Goal: Information Seeking & Learning: Compare options

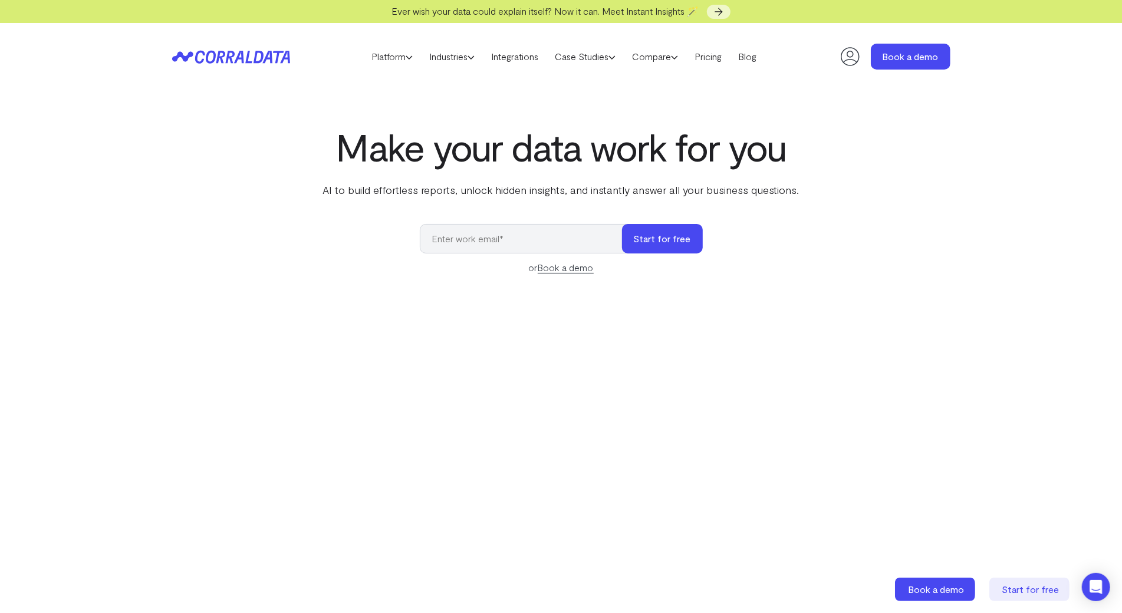
click at [75, 75] on div "Platform AI Reporting Use AI to effortlessly answer any business questions from…" at bounding box center [561, 56] width 1122 height 67
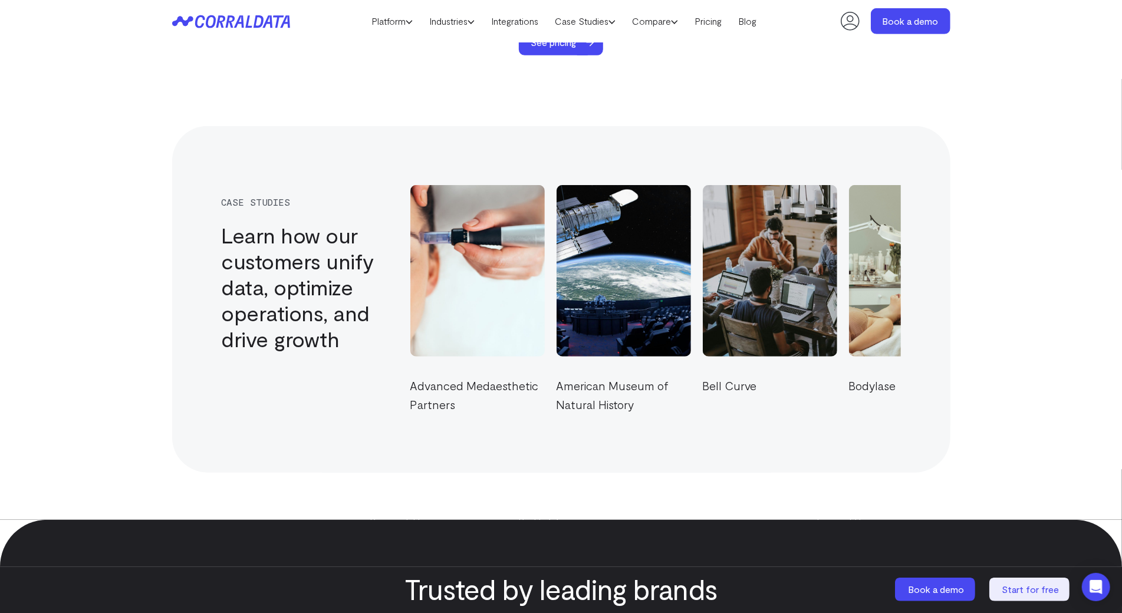
scroll to position [3988, 0]
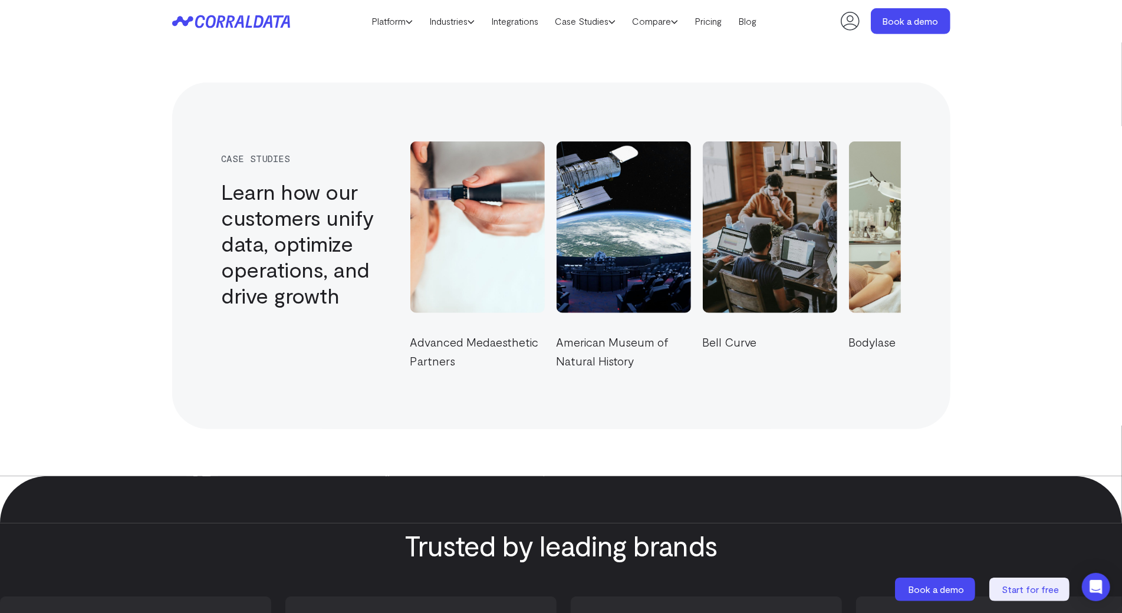
click at [75, 75] on section "case studies Learn how our customers unify data, optimize operations, and drive…" at bounding box center [561, 255] width 1122 height 441
click at [63, 64] on section "case studies Learn how our customers unify data, optimize operations, and drive…" at bounding box center [561, 255] width 1122 height 441
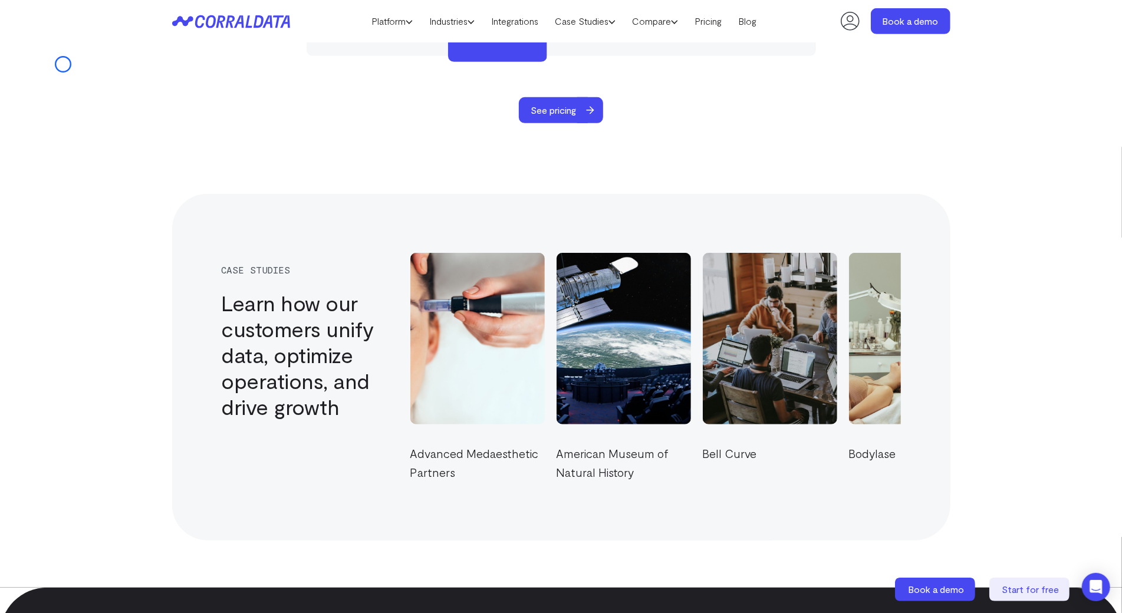
scroll to position [3864, 0]
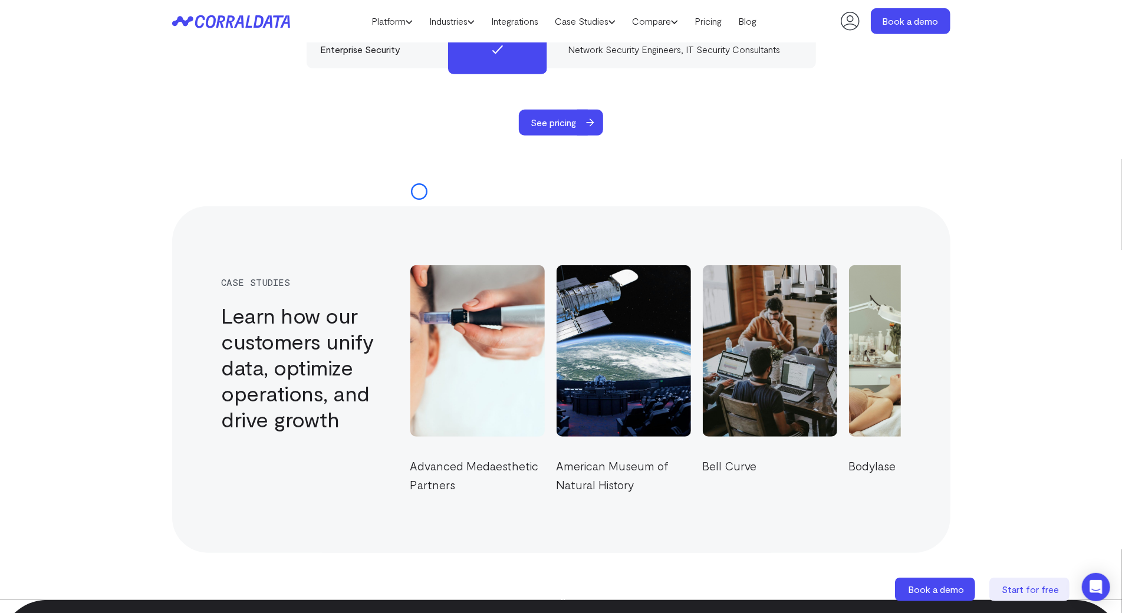
click at [419, 206] on div "case studies Learn how our customers unify data, optimize operations, and drive…" at bounding box center [561, 379] width 778 height 347
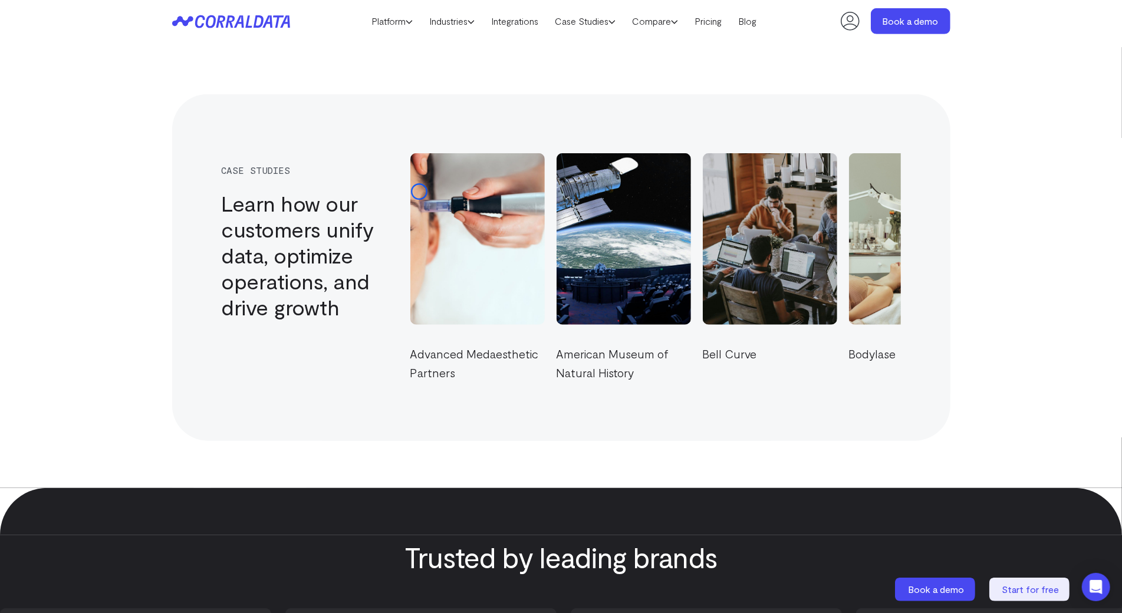
scroll to position [4005, 0]
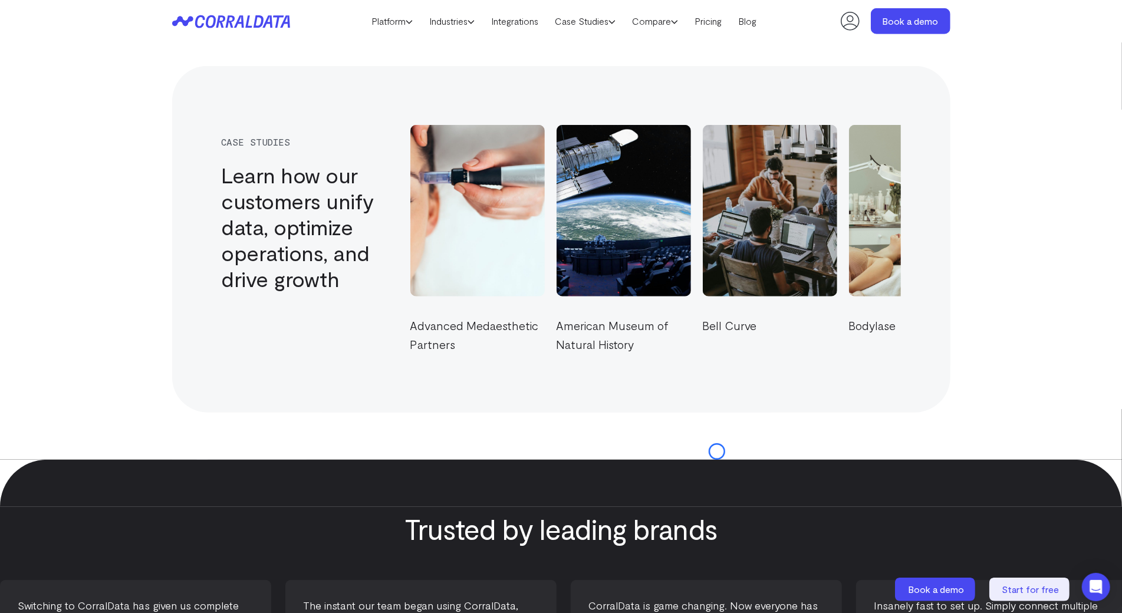
click at [717, 460] on div at bounding box center [561, 483] width 1122 height 47
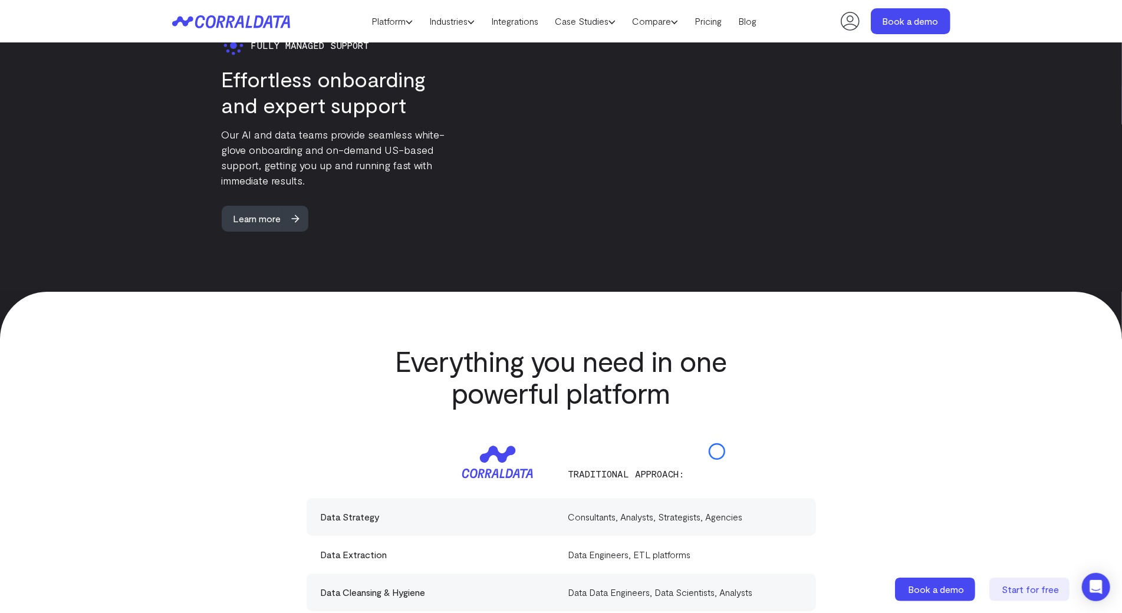
scroll to position [2935, 0]
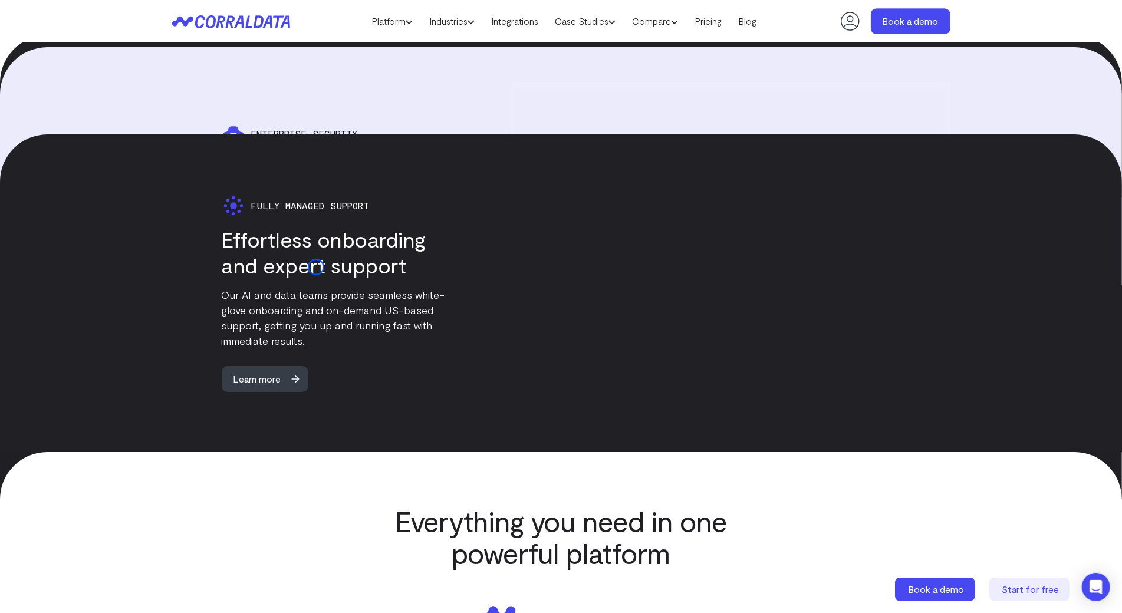
click at [316, 267] on div "Fully Managed Support Effortless onboarding and expert support Our AI and data …" at bounding box center [313, 293] width 283 height 198
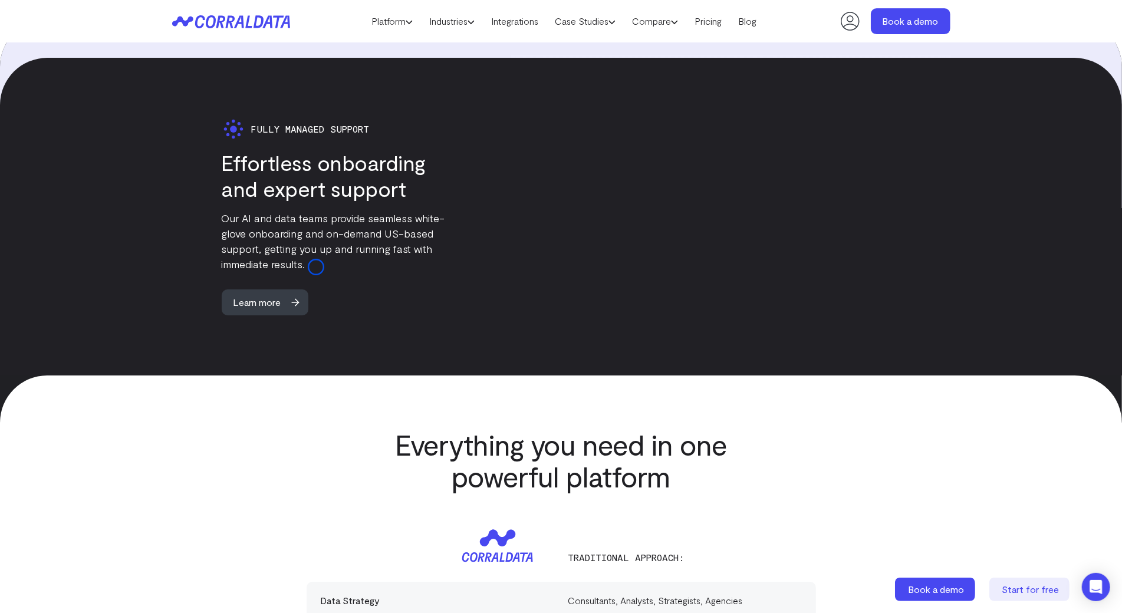
scroll to position [3025, 0]
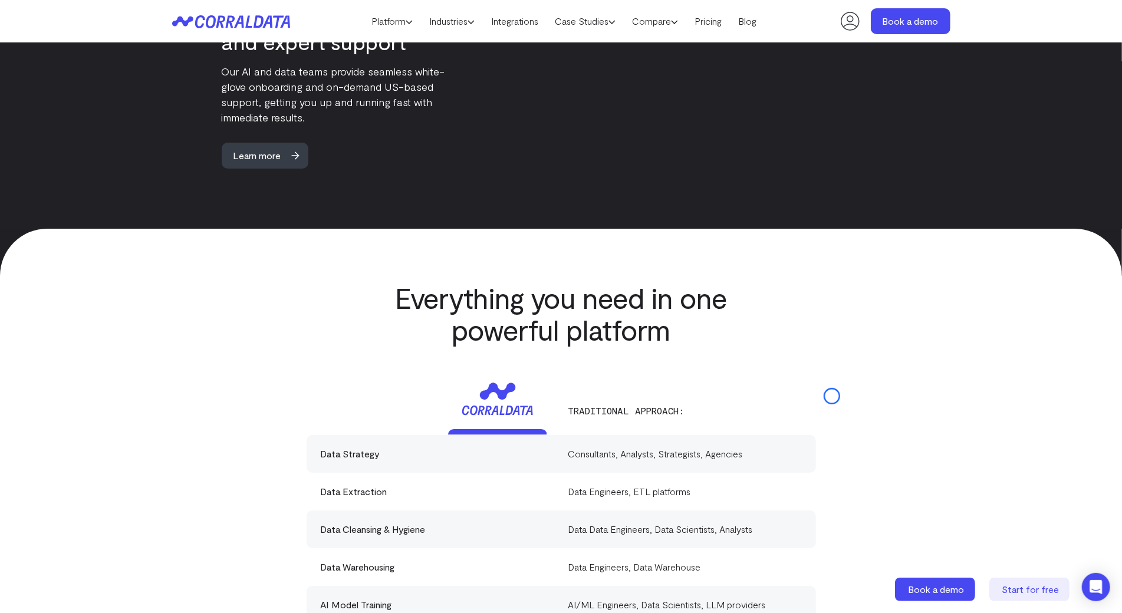
scroll to position [3165, 0]
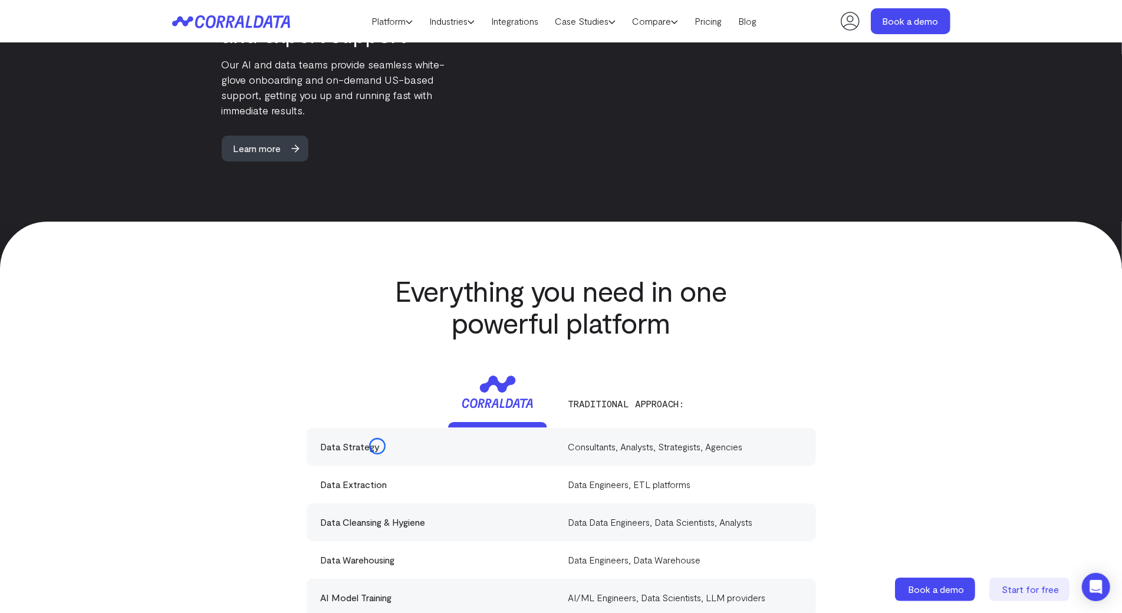
click at [377, 466] on div "Data Extraction Data Engineers, ETL platforms" at bounding box center [561, 485] width 509 height 38
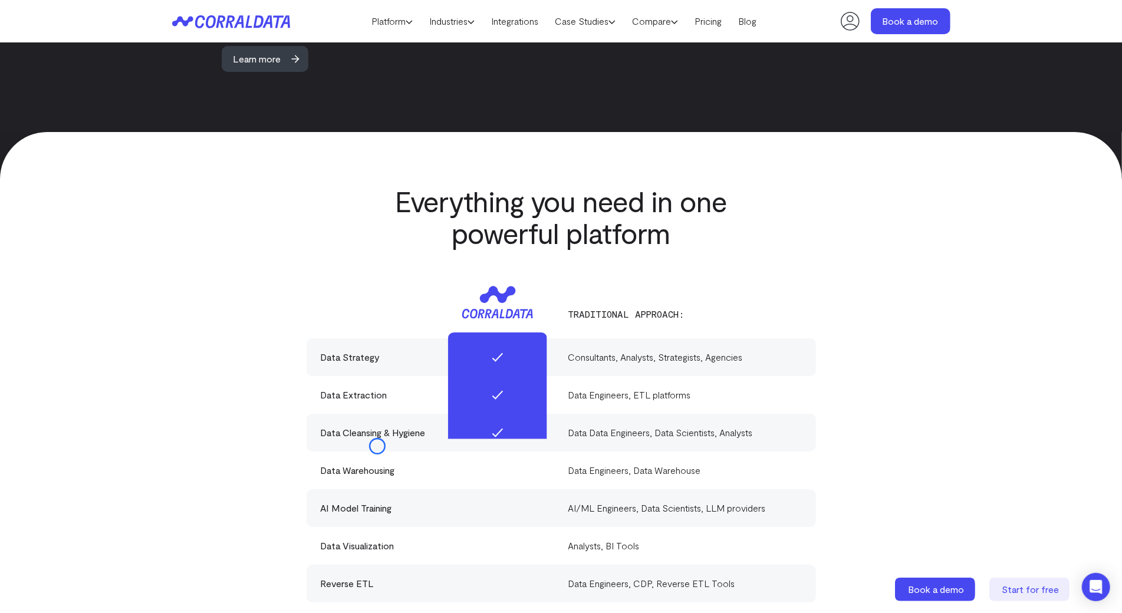
scroll to position [3277, 0]
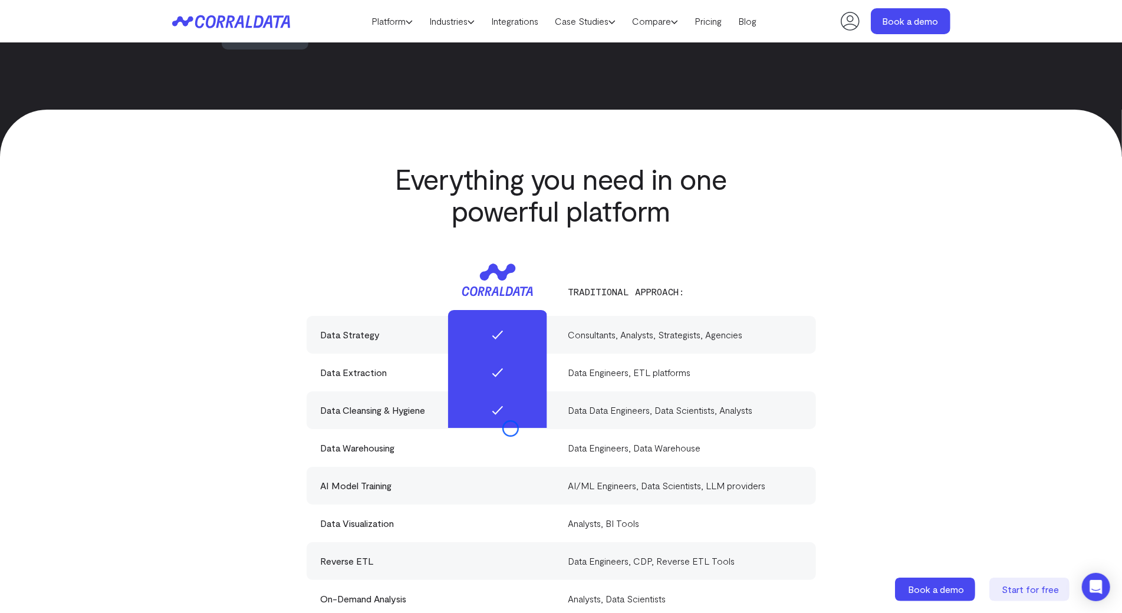
click at [511, 429] on div at bounding box center [497, 485] width 99 height 351
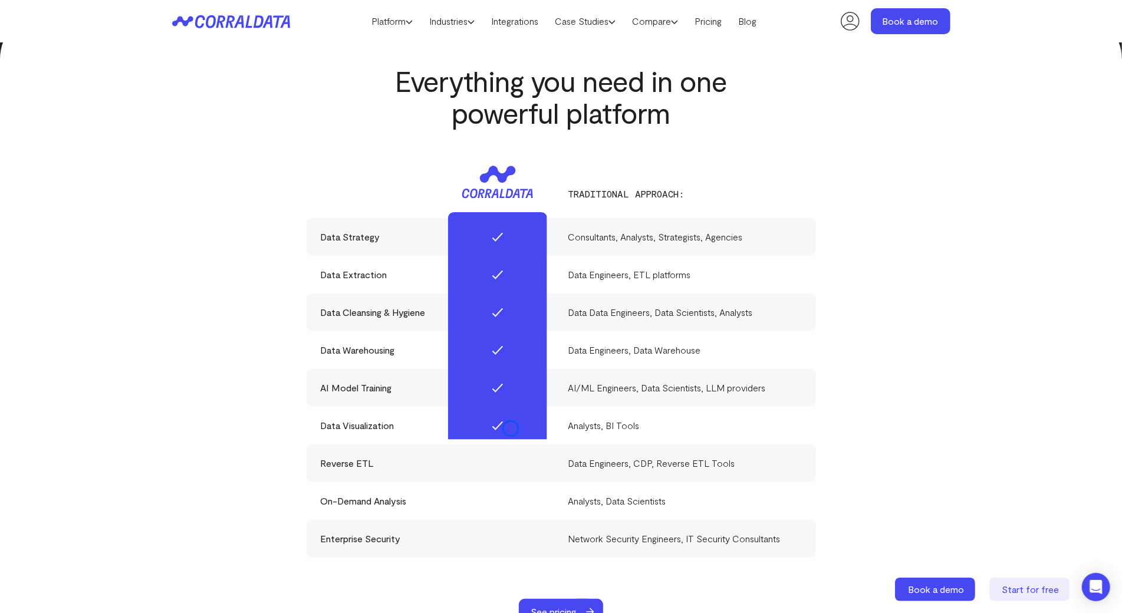
scroll to position [3393, 0]
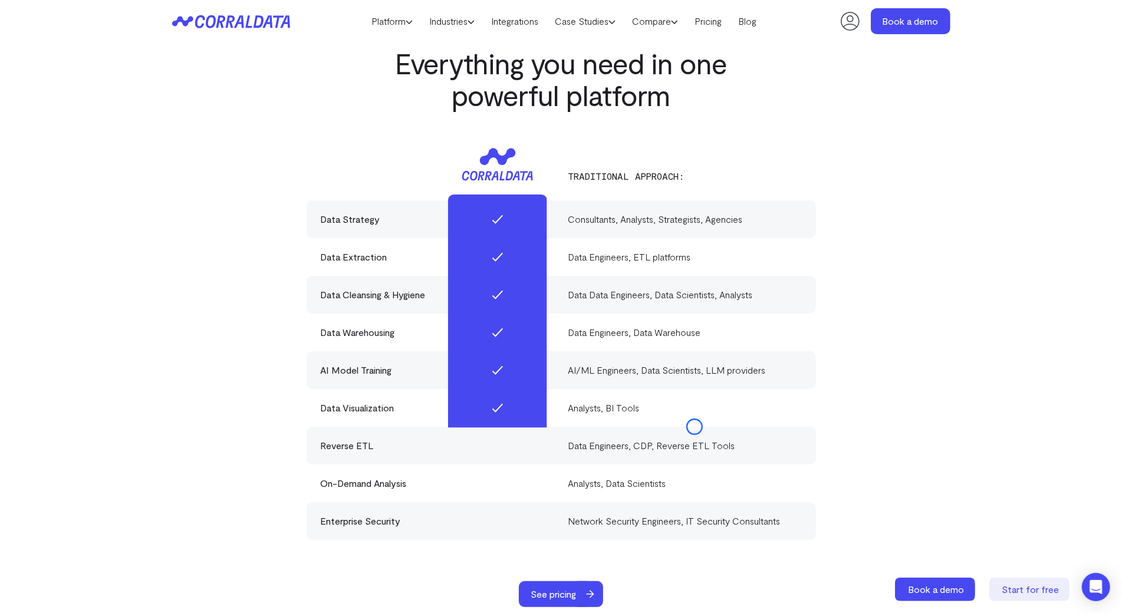
click at [695, 439] on div "Data Engineers, CDP, Reverse ETL Tools" at bounding box center [684, 446] width 233 height 14
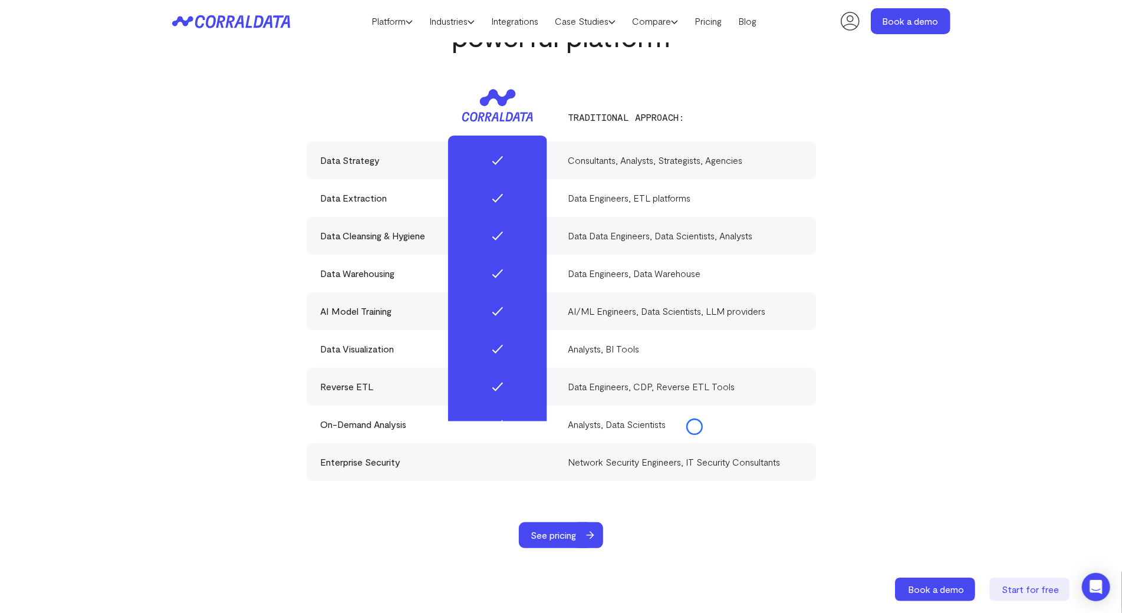
scroll to position [3458, 0]
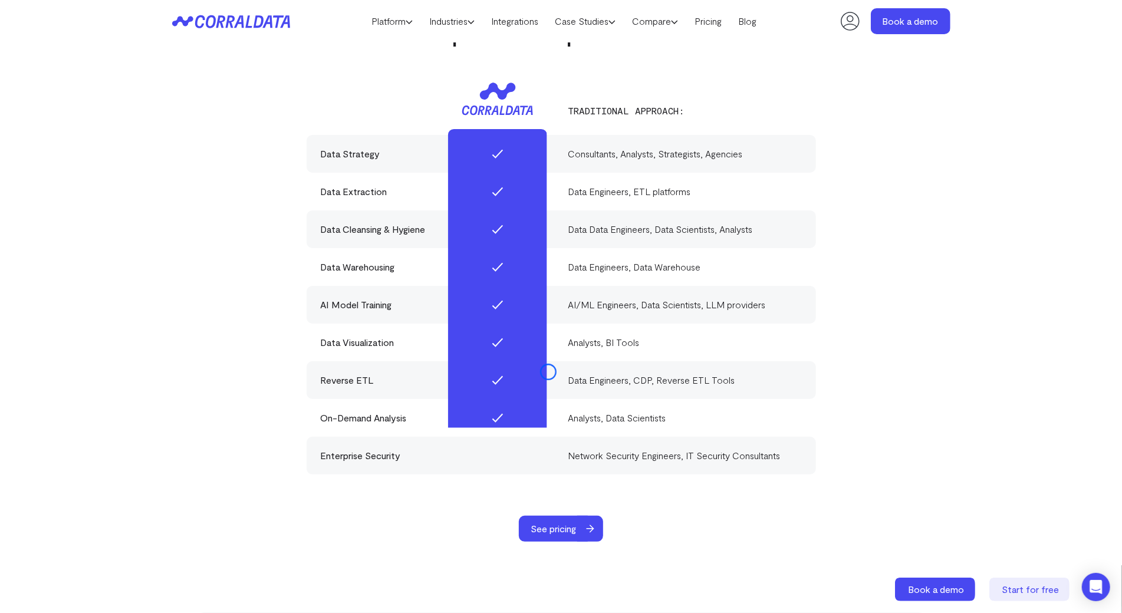
click at [548, 372] on div "Reverse ETL Data Engineers, CDP, Reverse ETL Tools" at bounding box center [561, 380] width 509 height 38
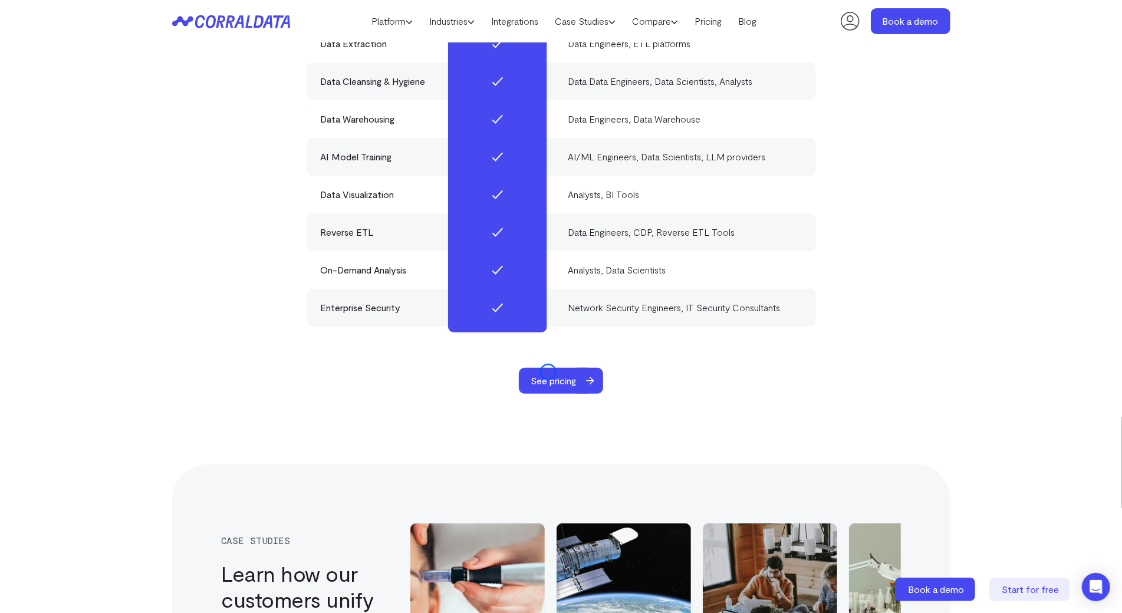
scroll to position [3623, 0]
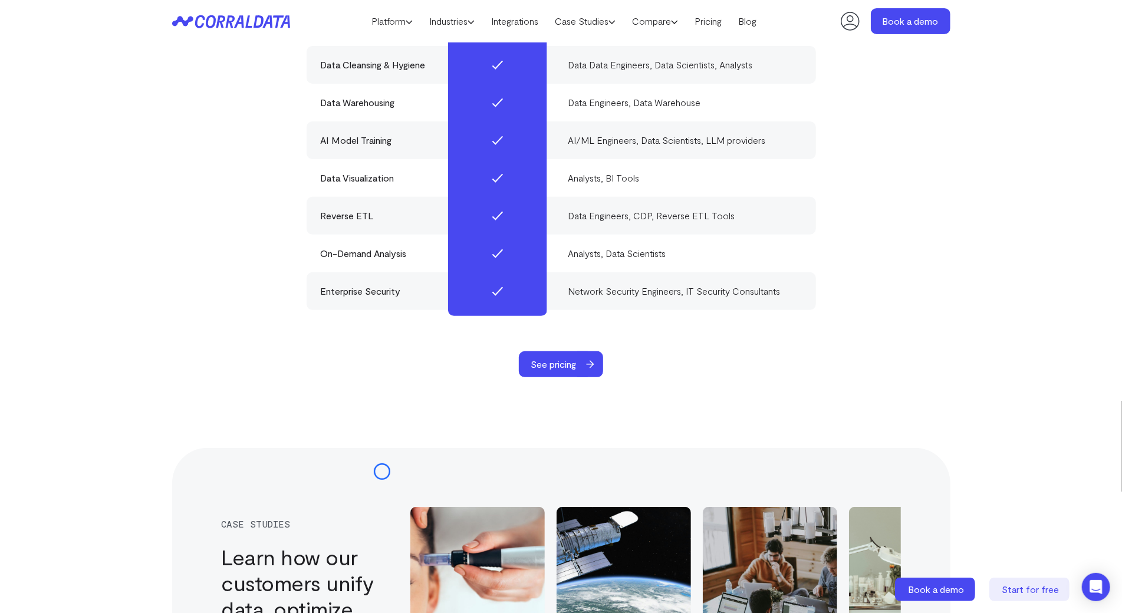
click at [382, 472] on div "case studies Learn how our customers unify data, optimize operations, and drive…" at bounding box center [561, 621] width 778 height 347
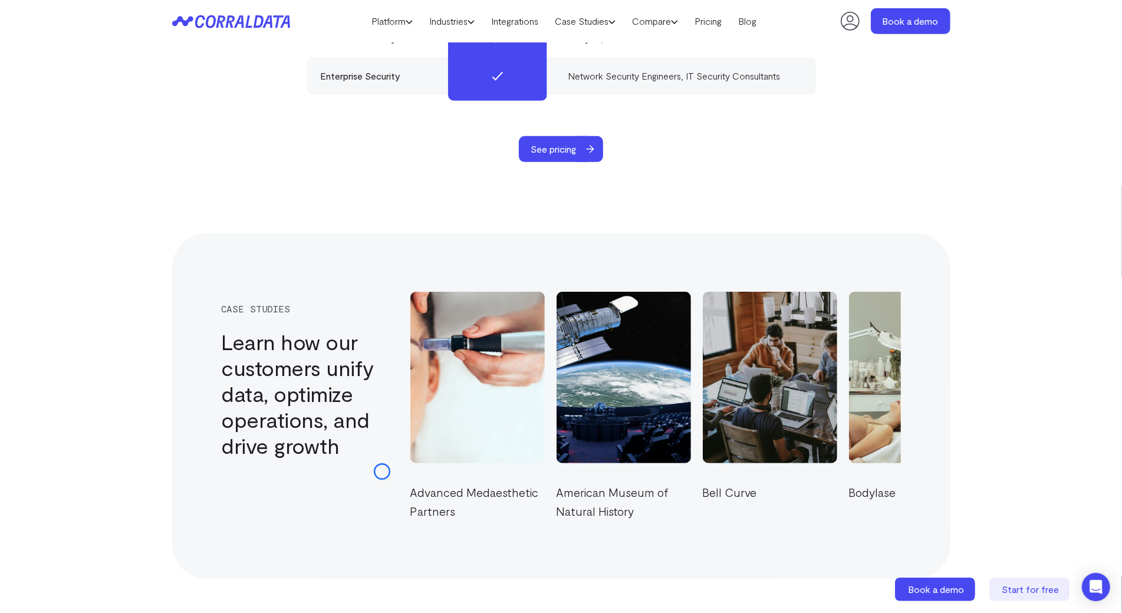
scroll to position [3862, 0]
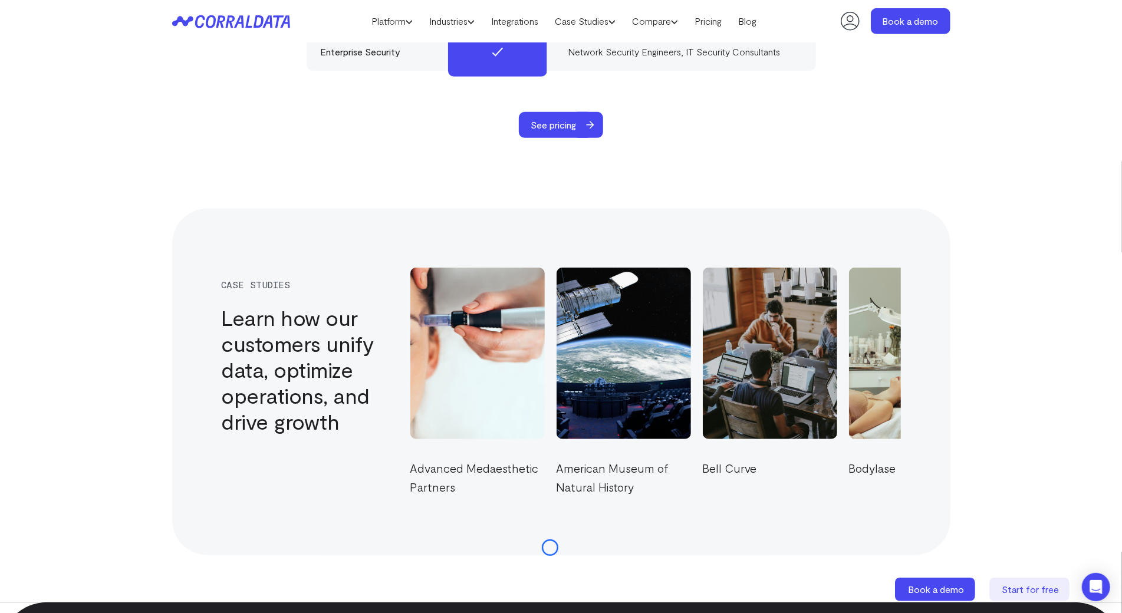
click at [550, 548] on section "case studies Learn how our customers unify data, optimize operations, and drive…" at bounding box center [561, 382] width 1122 height 441
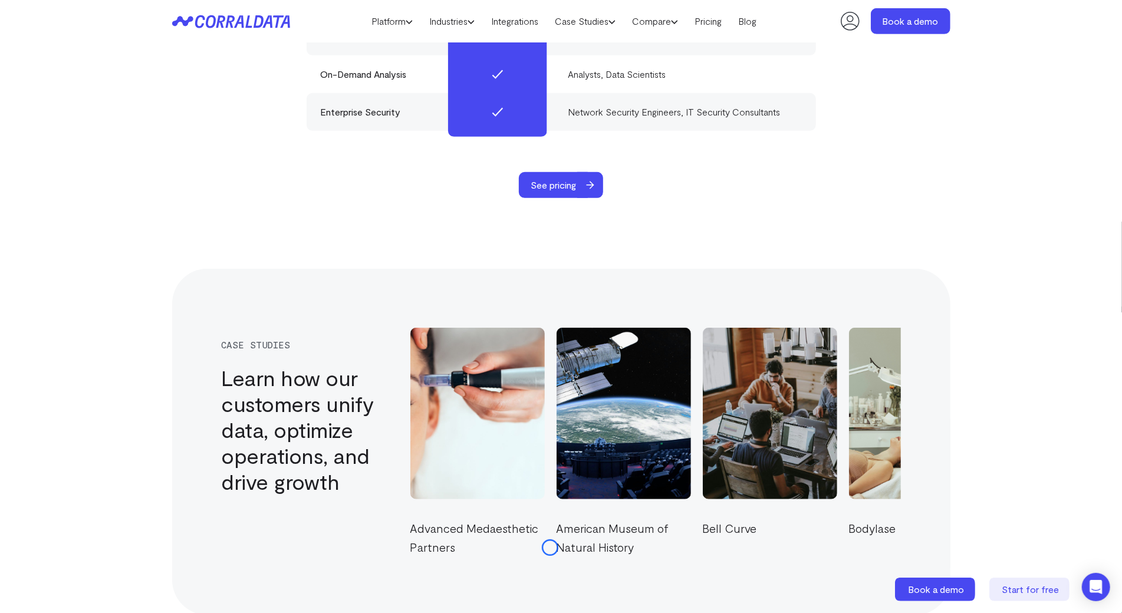
scroll to position [3795, 0]
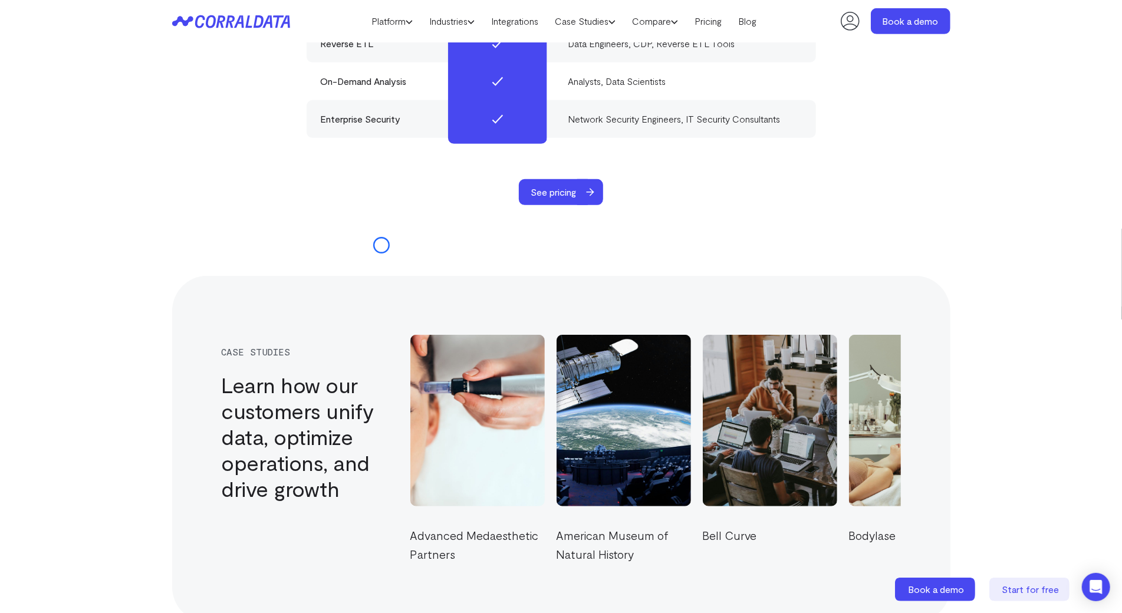
click at [381, 245] on section "case studies Learn how our customers unify data, optimize operations, and drive…" at bounding box center [561, 449] width 1122 height 441
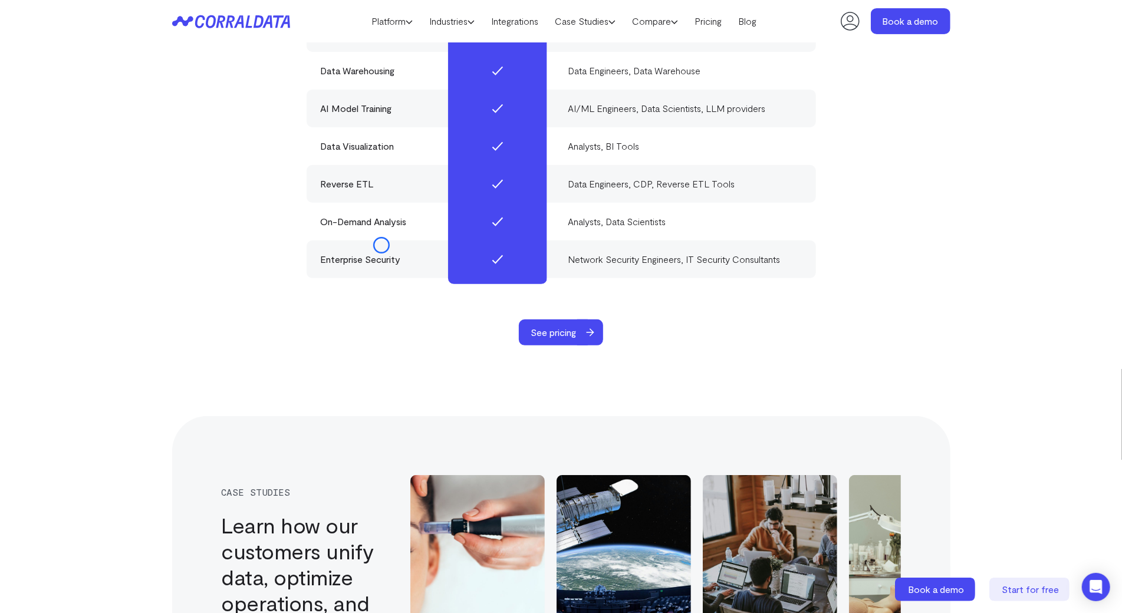
scroll to position [3639, 0]
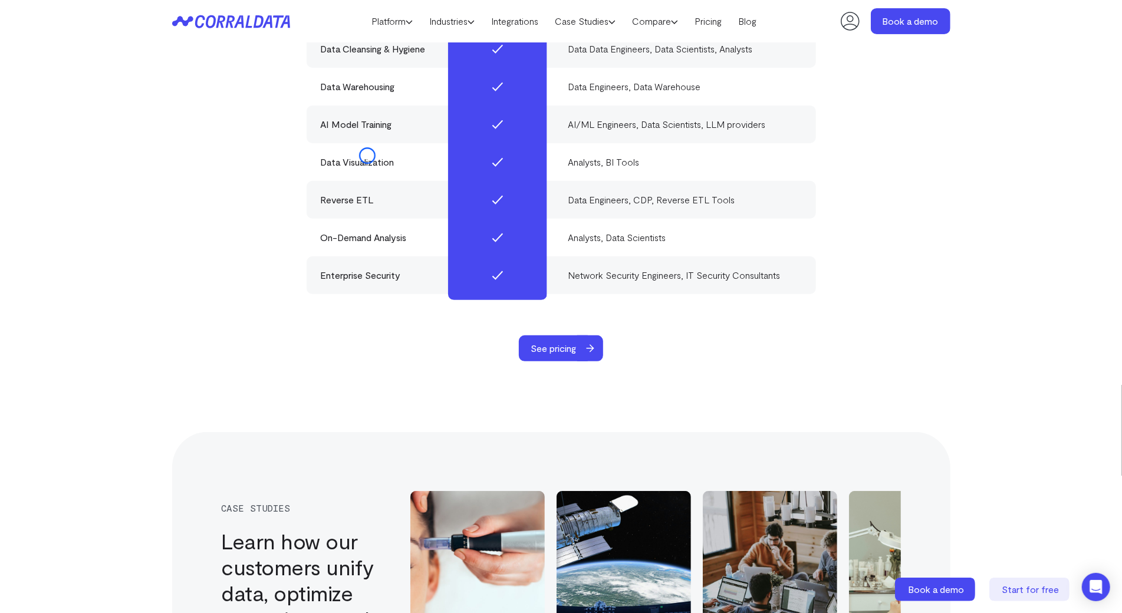
click at [367, 156] on div "Data Visualization Analysts, BI Tools" at bounding box center [561, 162] width 509 height 38
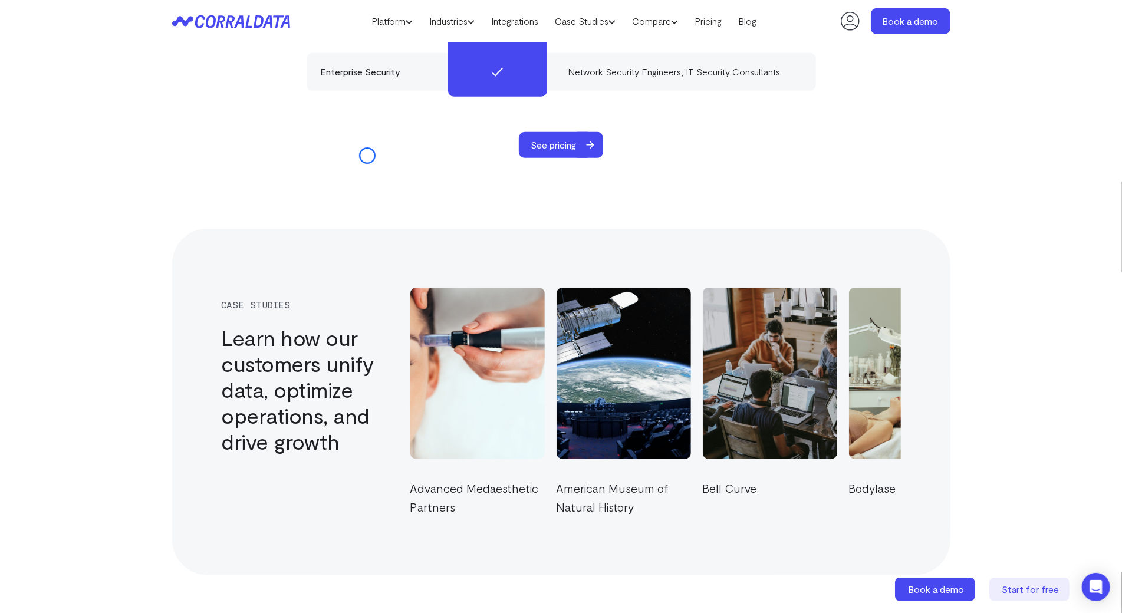
scroll to position [3853, 0]
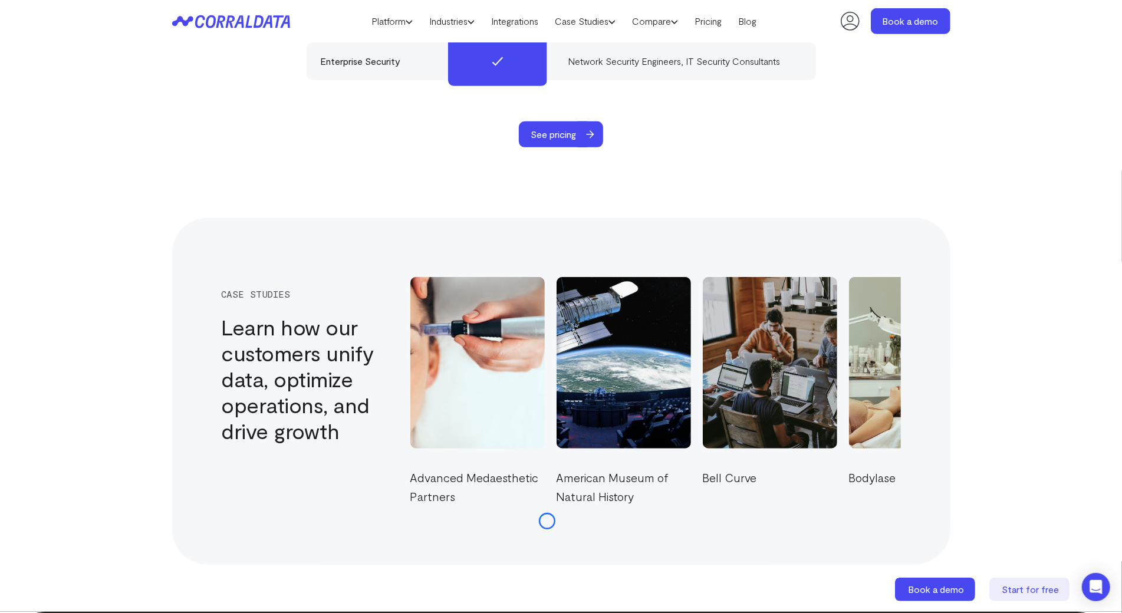
click at [547, 521] on div "case studies Learn how our customers unify data, optimize operations, and drive…" at bounding box center [561, 391] width 778 height 347
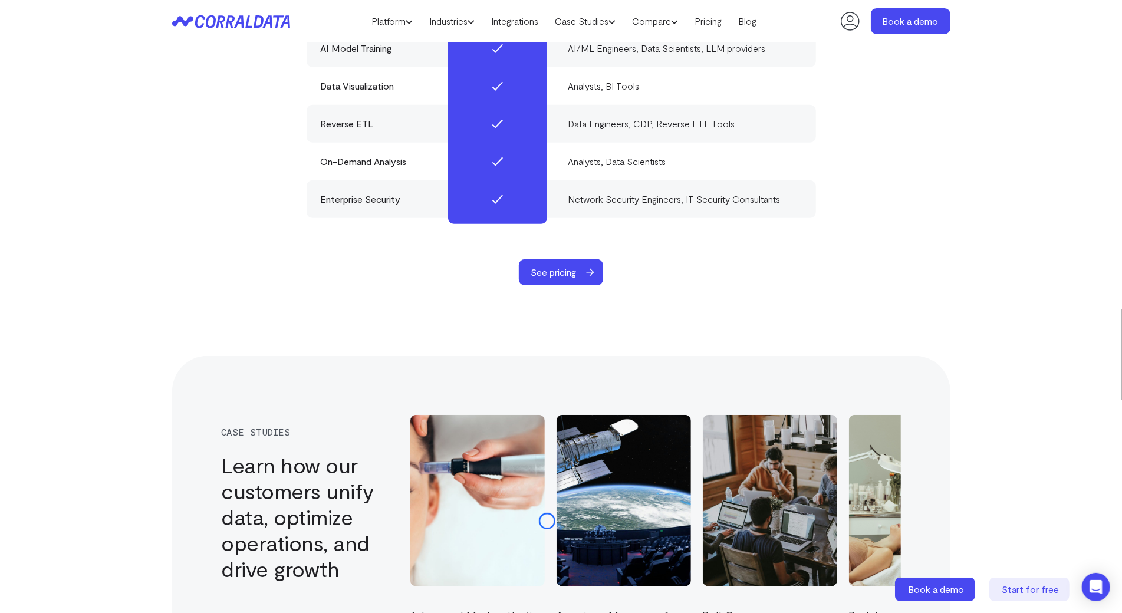
scroll to position [3707, 0]
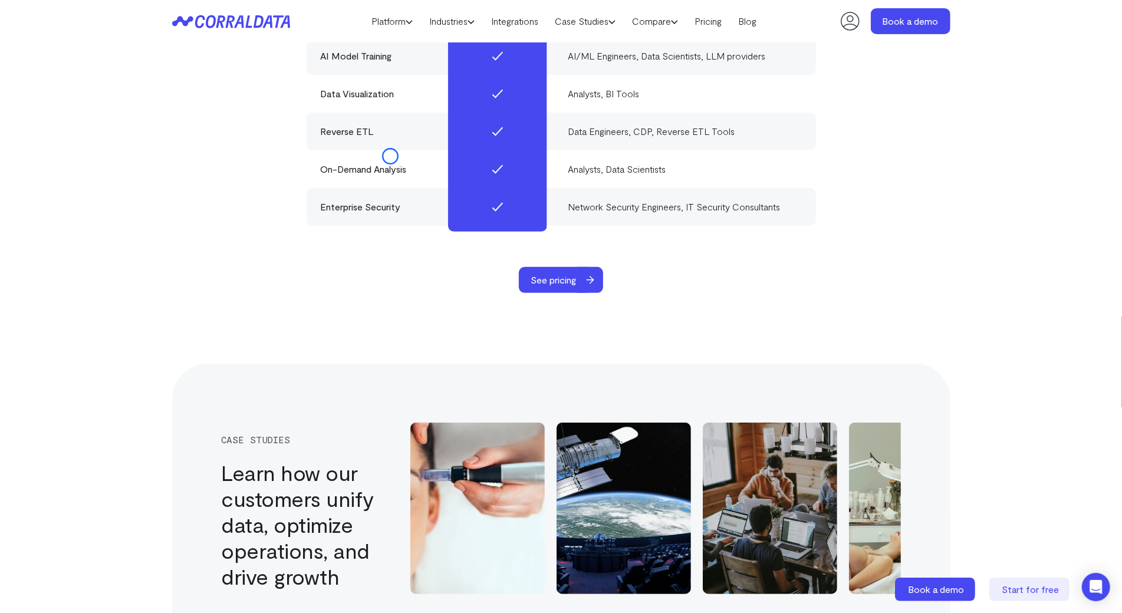
click at [390, 162] on div "On-Demand Analysis" at bounding box center [437, 169] width 233 height 14
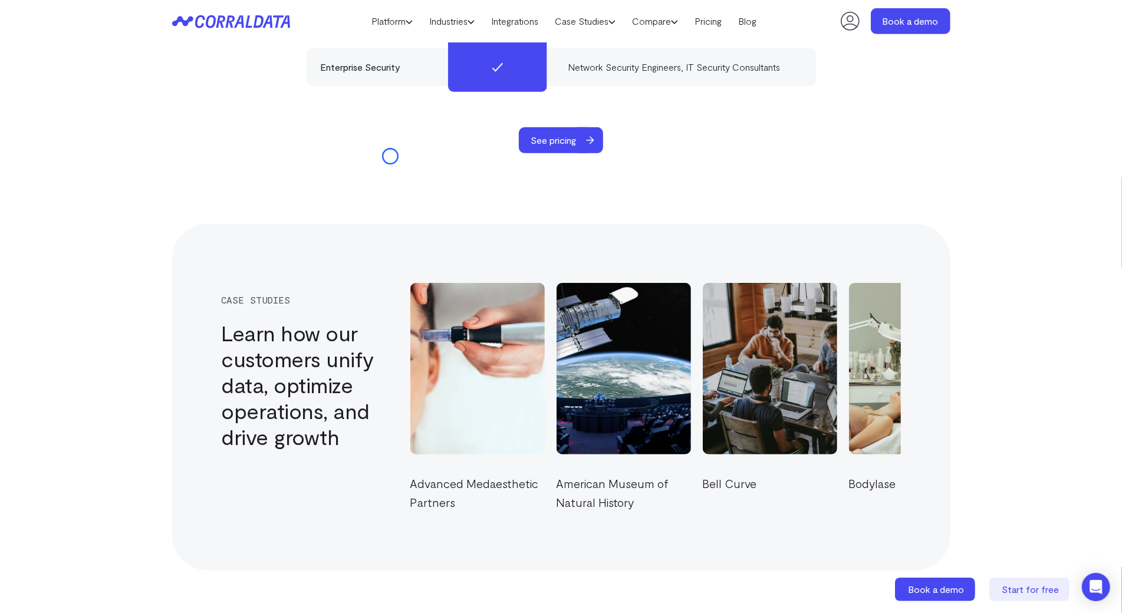
scroll to position [3871, 0]
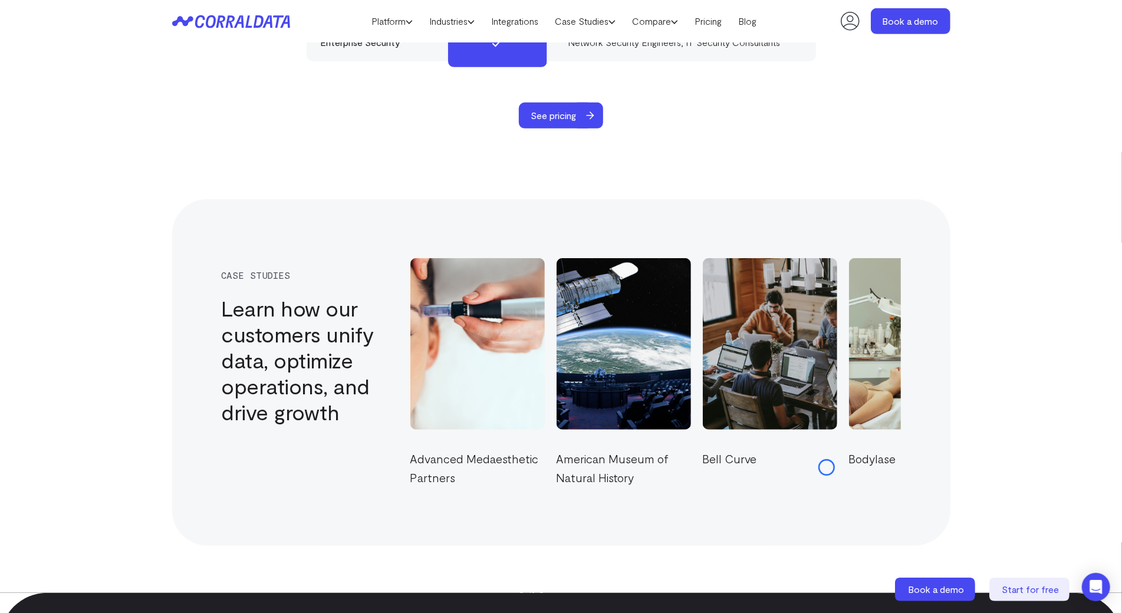
click at [827, 468] on div "case studies Learn how our customers unify data, optimize operations, and drive…" at bounding box center [561, 372] width 778 height 347
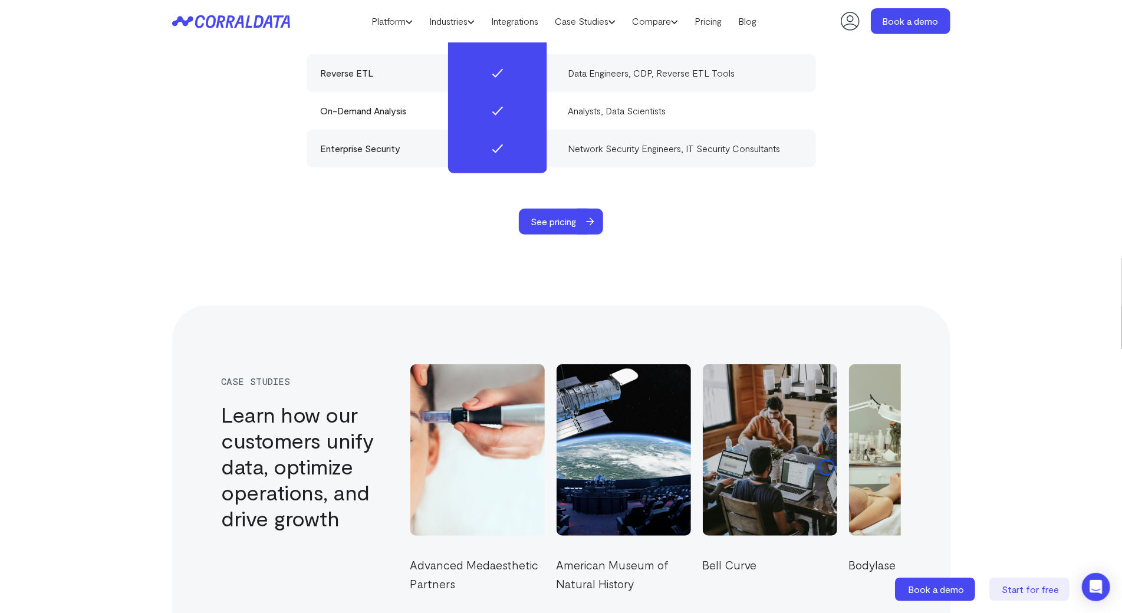
scroll to position [3760, 0]
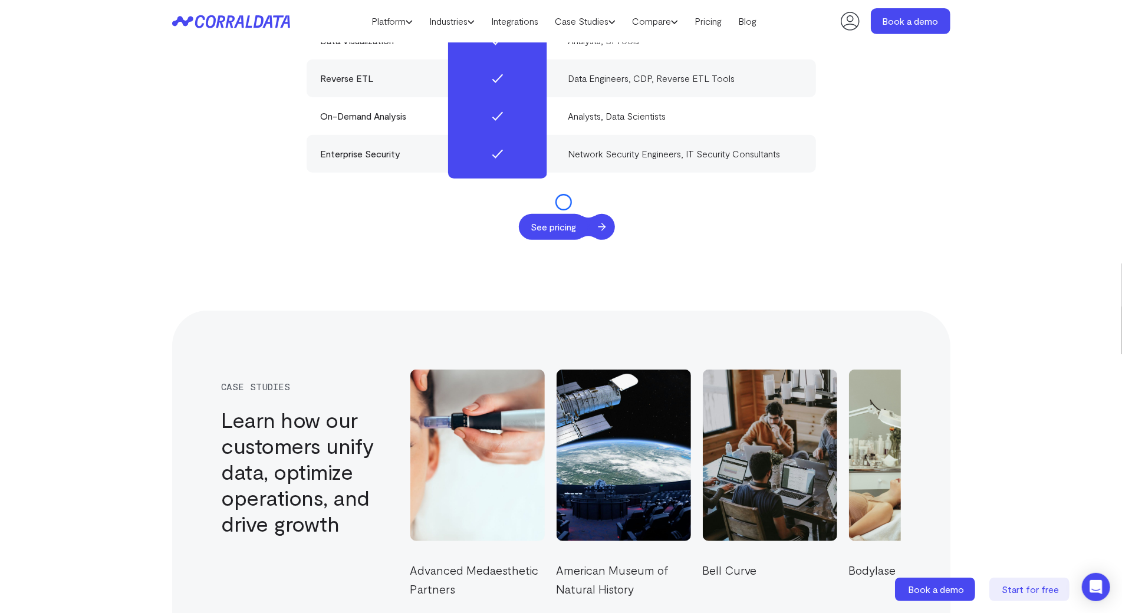
click at [564, 214] on span "See pricing" at bounding box center [553, 227] width 69 height 26
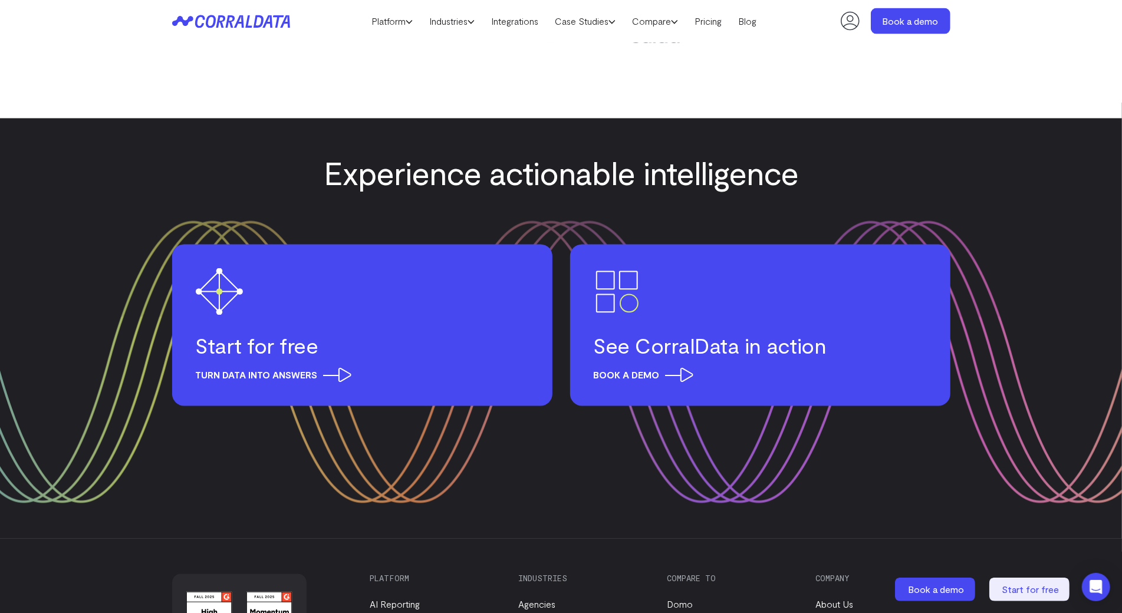
scroll to position [1415, 0]
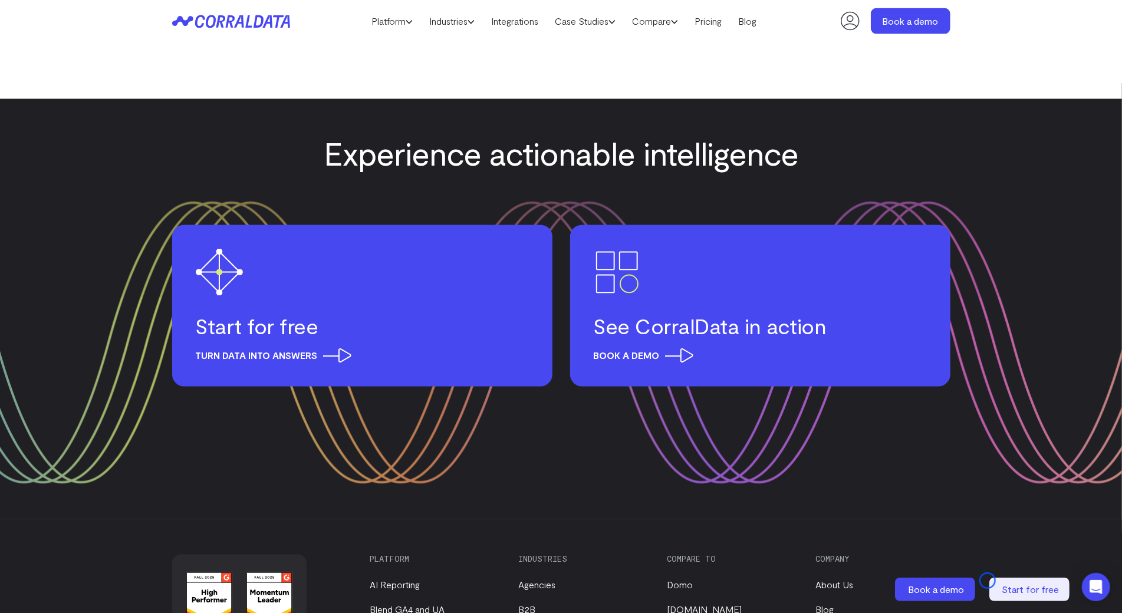
click at [116, 111] on section "Experience actionable intelligence Start for free Turn data into answers See Co…" at bounding box center [561, 309] width 1122 height 420
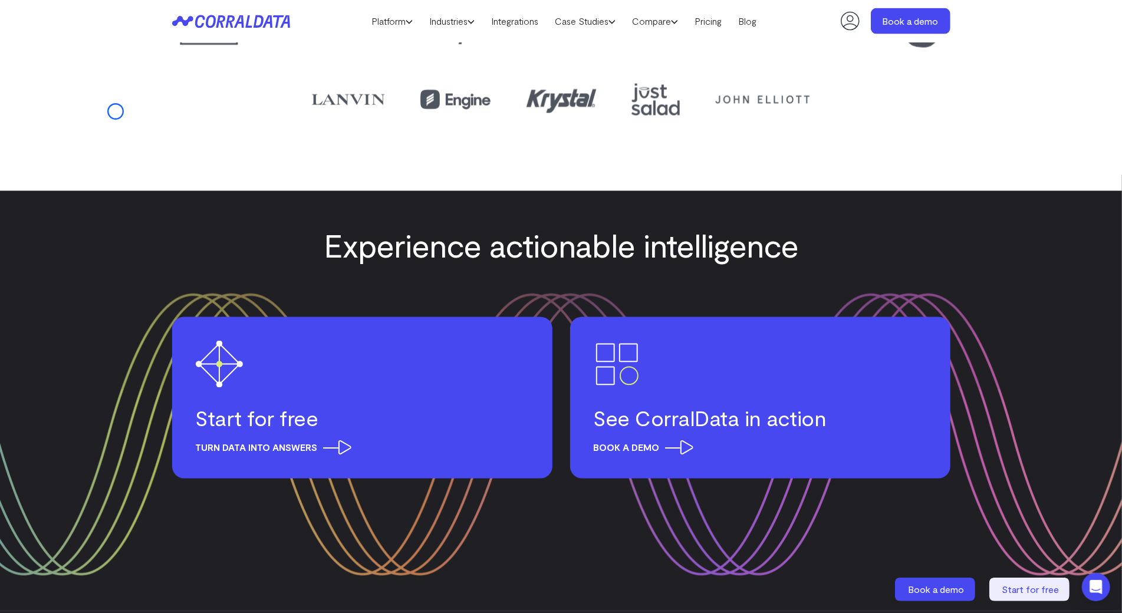
scroll to position [1314, 0]
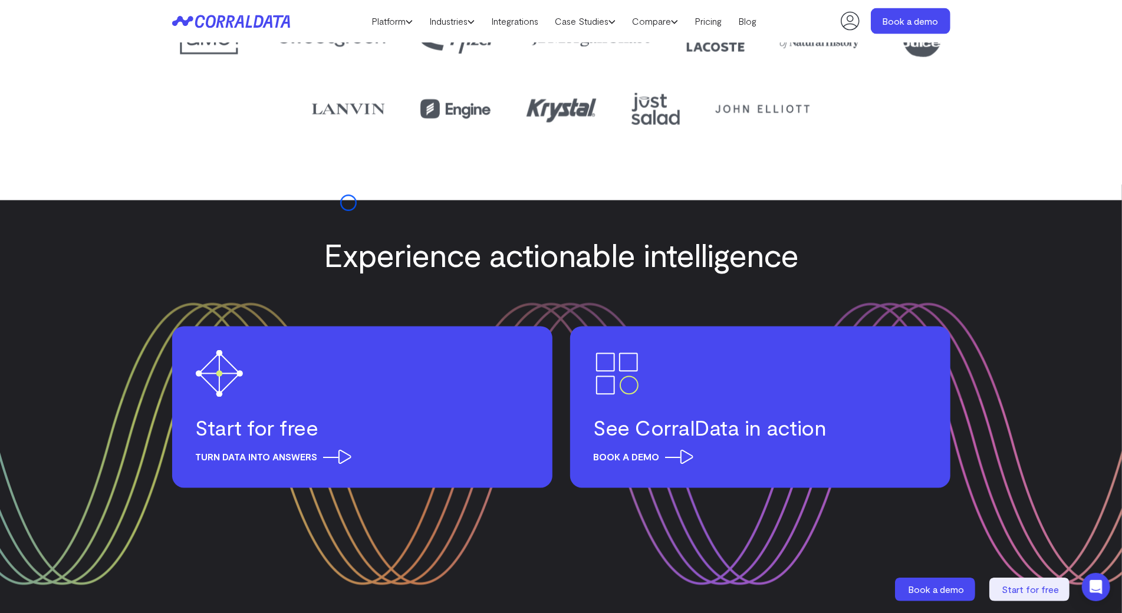
click at [348, 203] on section "Experience actionable intelligence Start for free Turn data into answers See Co…" at bounding box center [561, 410] width 1122 height 420
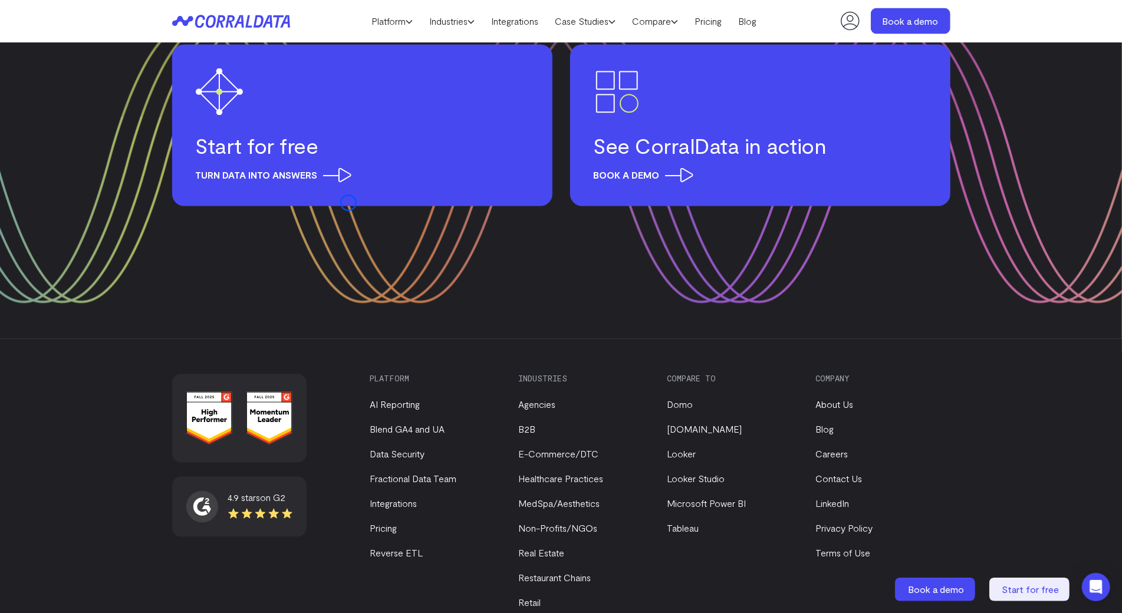
scroll to position [1673, 0]
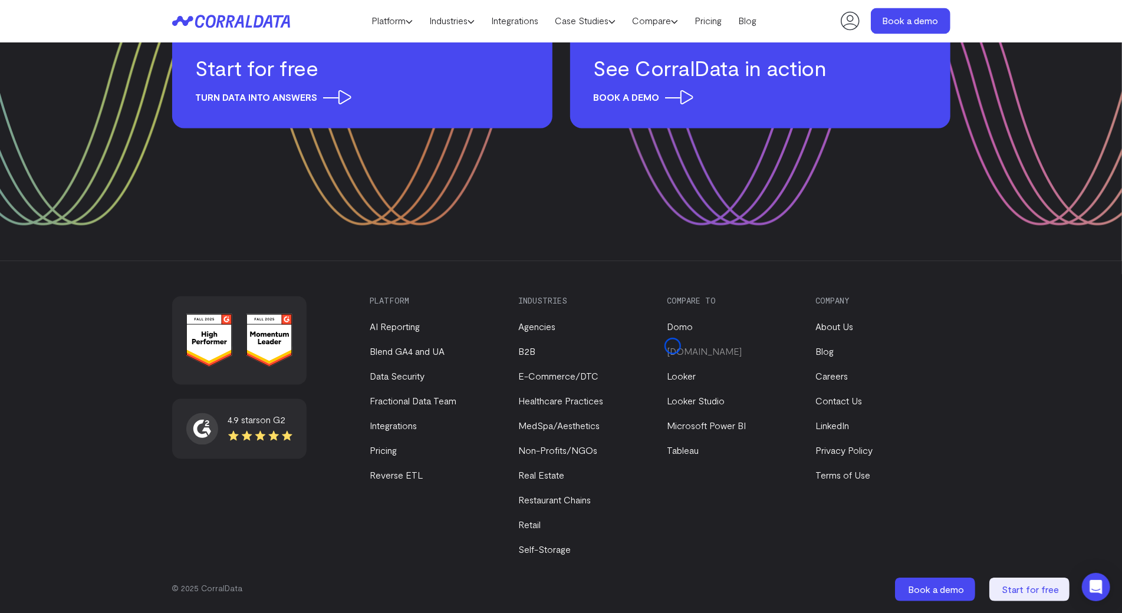
click at [673, 346] on link "[DOMAIN_NAME]" at bounding box center [704, 351] width 75 height 11
